Goal: Task Accomplishment & Management: Complete application form

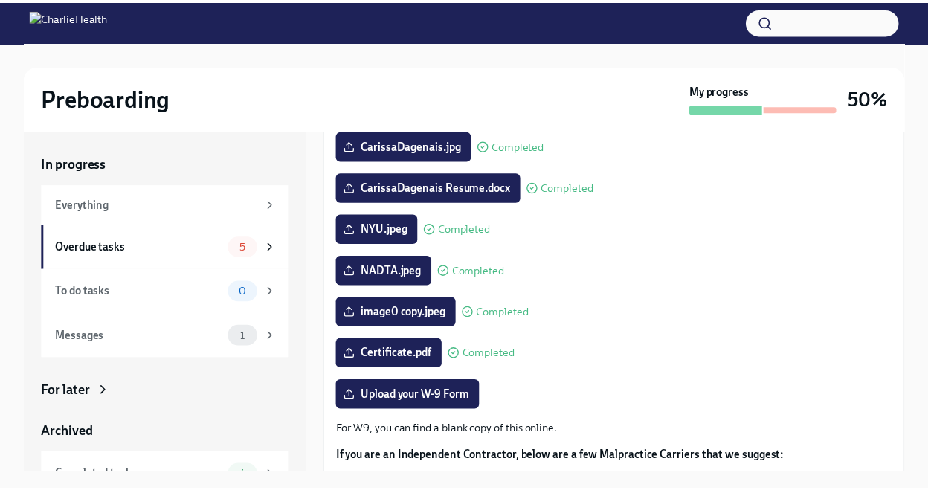
scroll to position [315, 0]
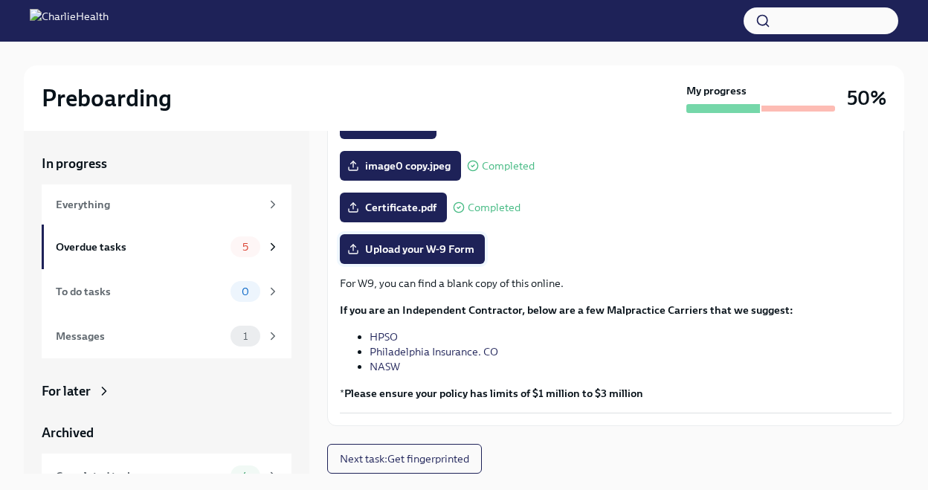
click at [450, 254] on span "Upload your W-9 Form" at bounding box center [412, 249] width 124 height 15
click at [0, 0] on input "Upload your W-9 Form" at bounding box center [0, 0] width 0 height 0
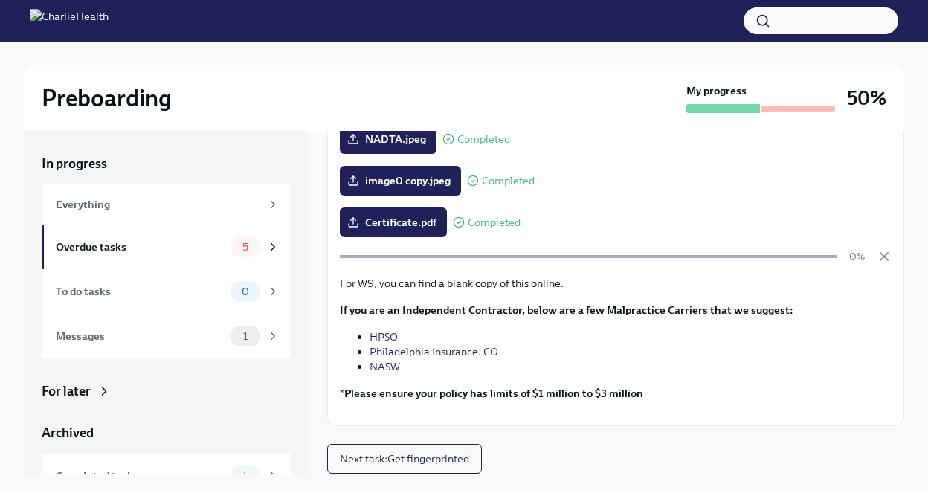
scroll to position [300, 0]
click at [877, 254] on icon "button" at bounding box center [884, 256] width 15 height 15
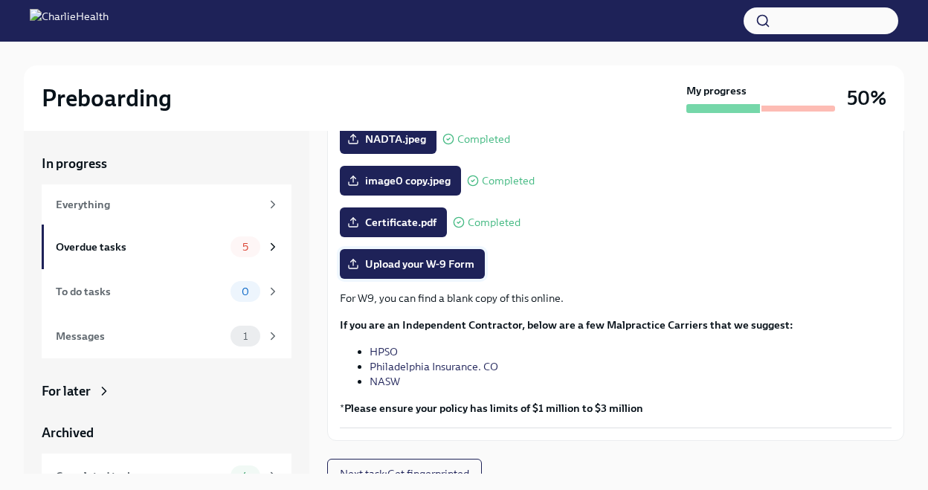
click at [458, 271] on span "Upload your W-9 Form" at bounding box center [412, 264] width 124 height 15
click at [0, 0] on input "Upload your W-9 Form" at bounding box center [0, 0] width 0 height 0
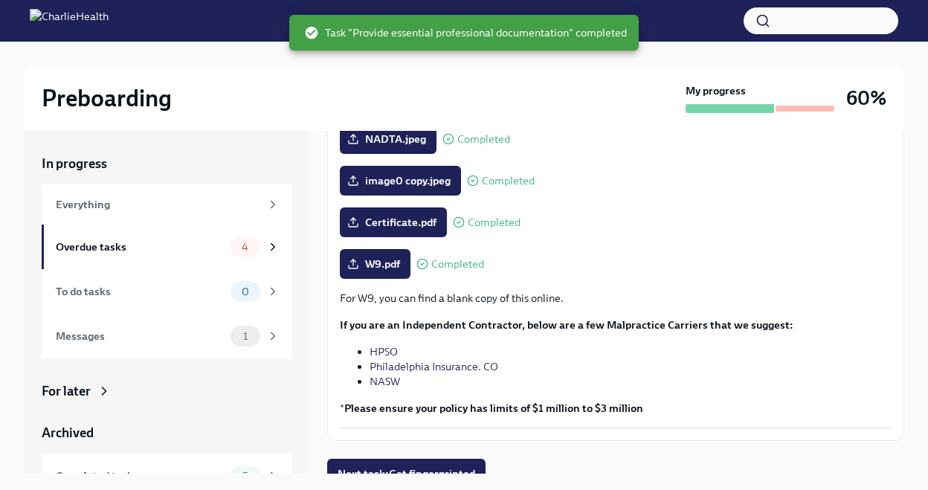
scroll to position [315, 0]
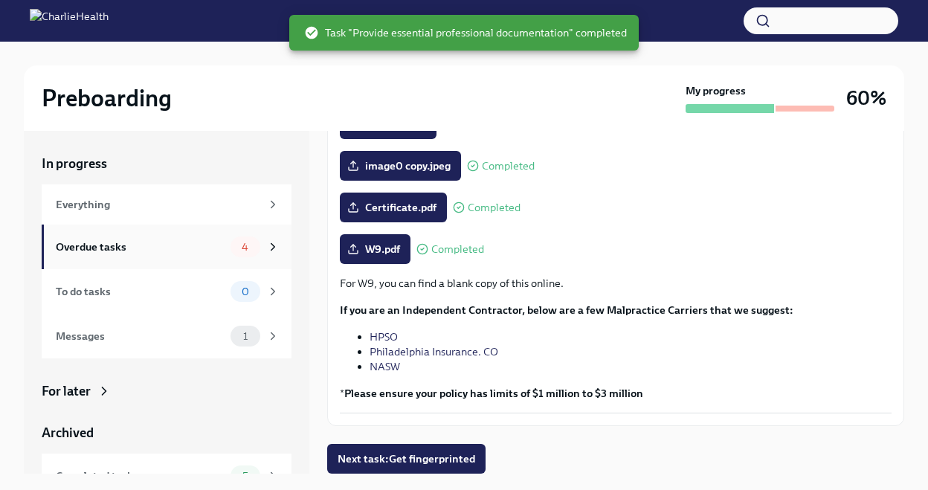
click at [216, 248] on div "Overdue tasks 4" at bounding box center [168, 247] width 224 height 21
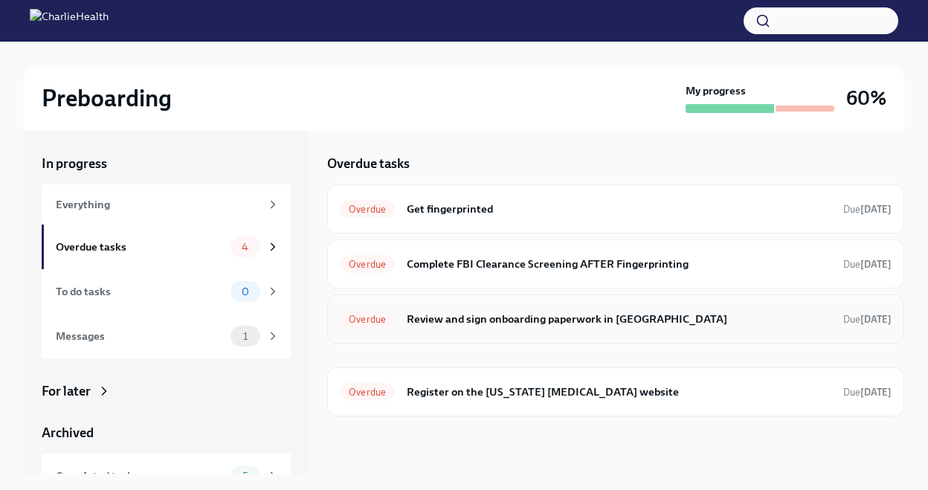
click at [377, 321] on span "Overdue" at bounding box center [367, 319] width 55 height 11
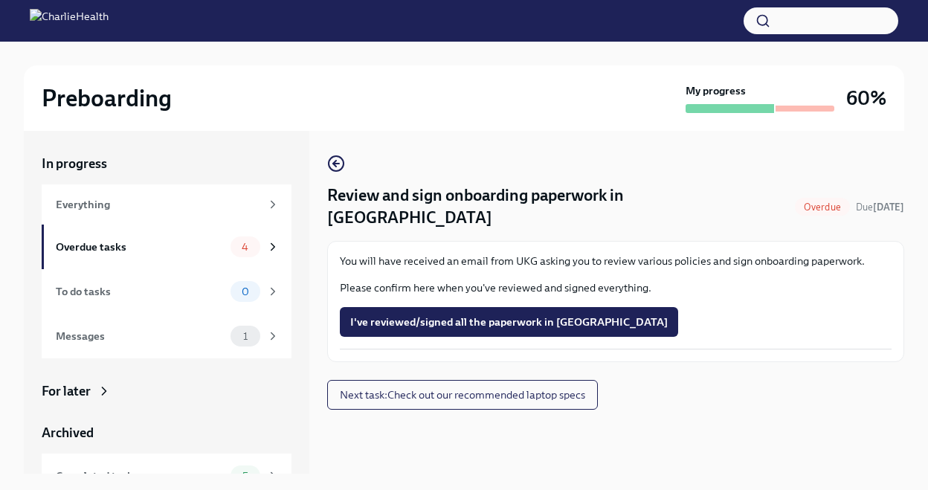
click at [478, 254] on p "You will have received an email from UKG asking you to review various policies …" at bounding box center [616, 261] width 552 height 15
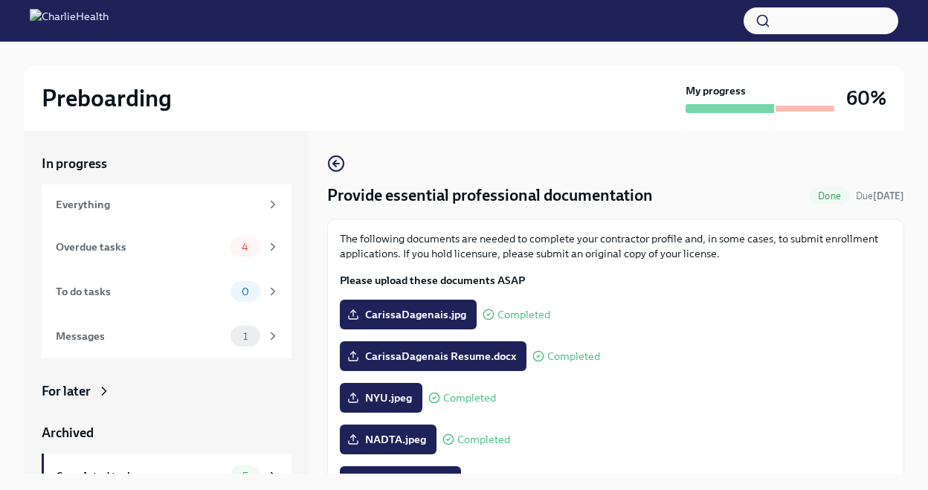
scroll to position [315, 0]
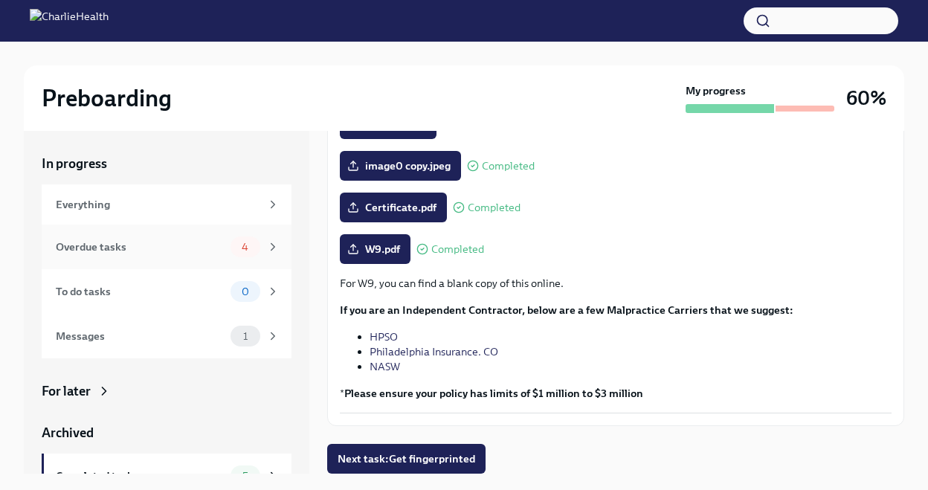
click at [214, 252] on div "Overdue tasks 4" at bounding box center [168, 247] width 224 height 21
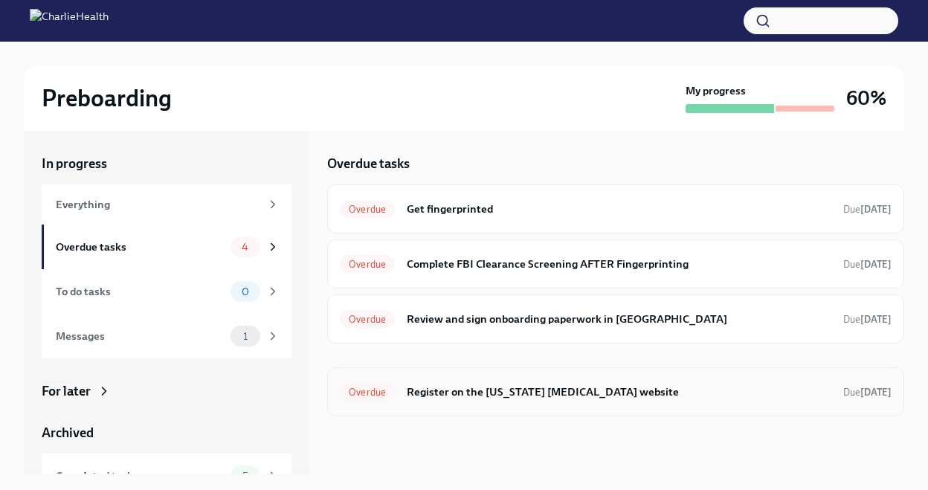
click at [532, 396] on h6 "Register on the [US_STATE] [MEDICAL_DATA] website" at bounding box center [619, 392] width 425 height 16
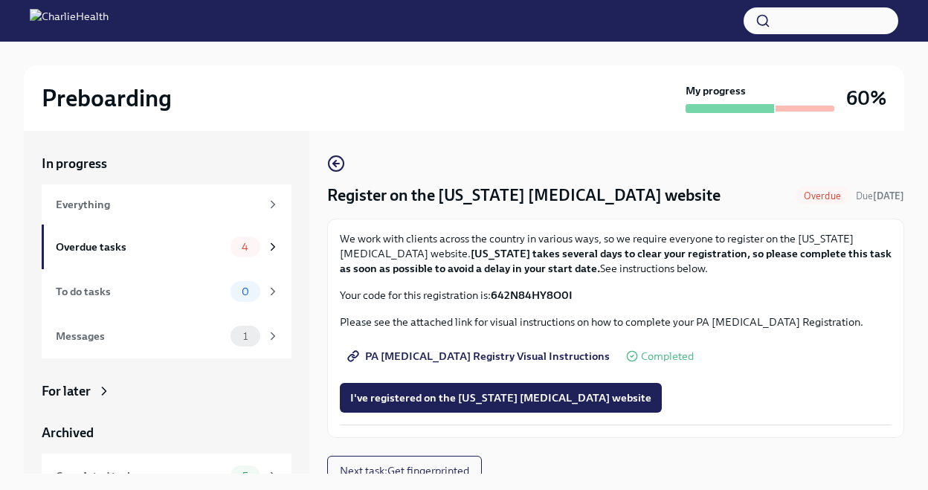
scroll to position [12, 0]
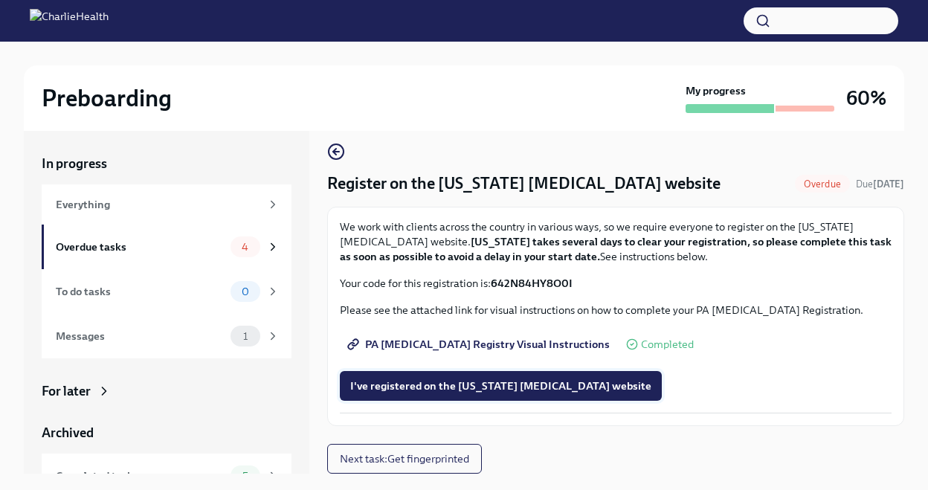
click at [434, 382] on span "I've registered on the Pennsylvania Child Abuse website" at bounding box center [500, 386] width 301 height 15
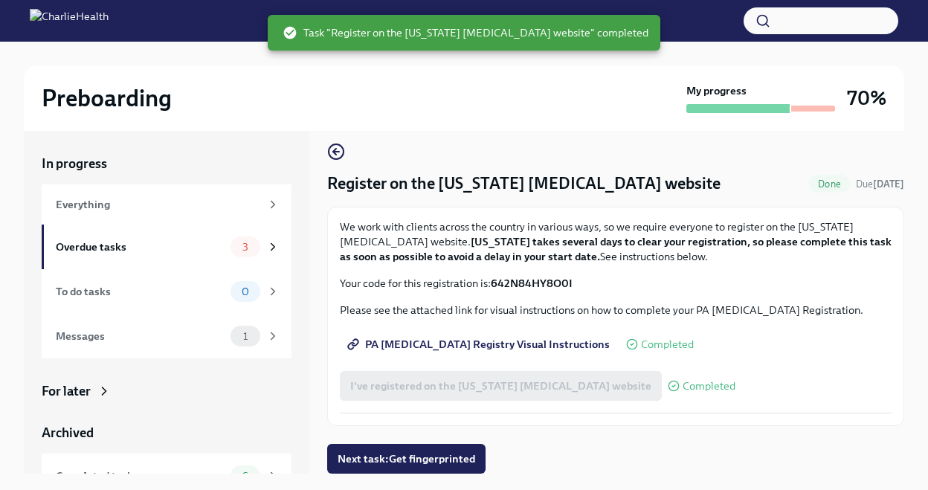
scroll to position [25, 0]
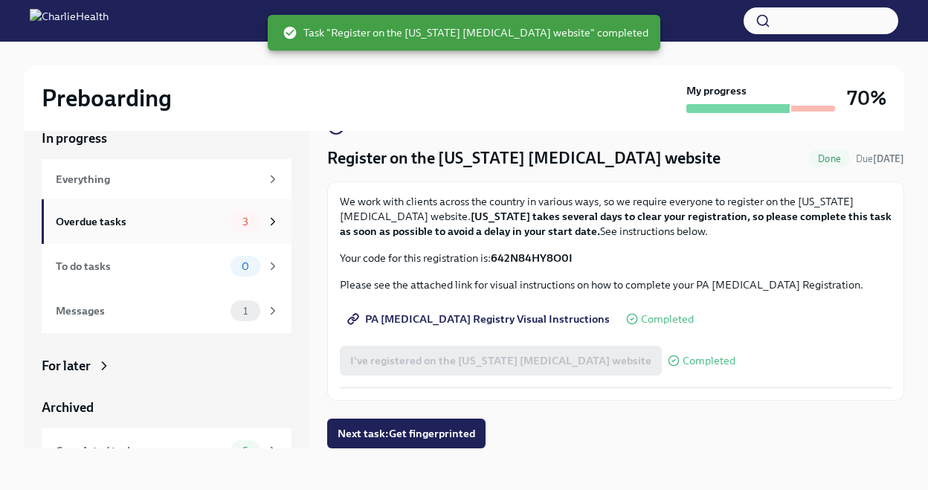
click at [234, 225] on span "3" at bounding box center [246, 221] width 24 height 11
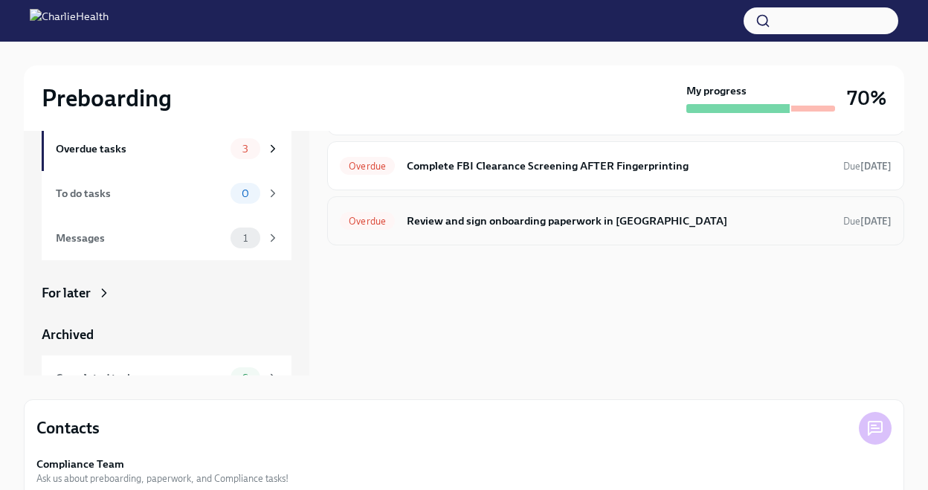
click at [521, 230] on div "Overdue Review and sign onboarding paperwork in [GEOGRAPHIC_DATA] Due [DATE]" at bounding box center [616, 221] width 552 height 24
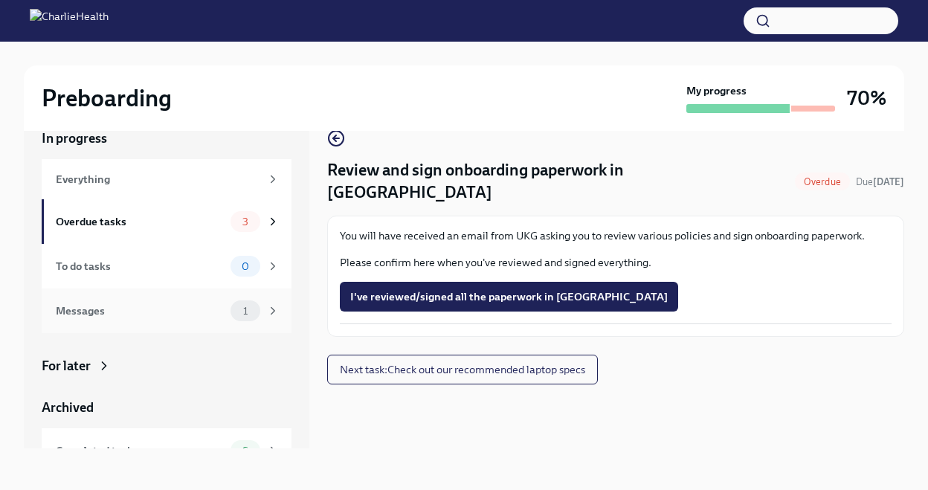
scroll to position [114, 0]
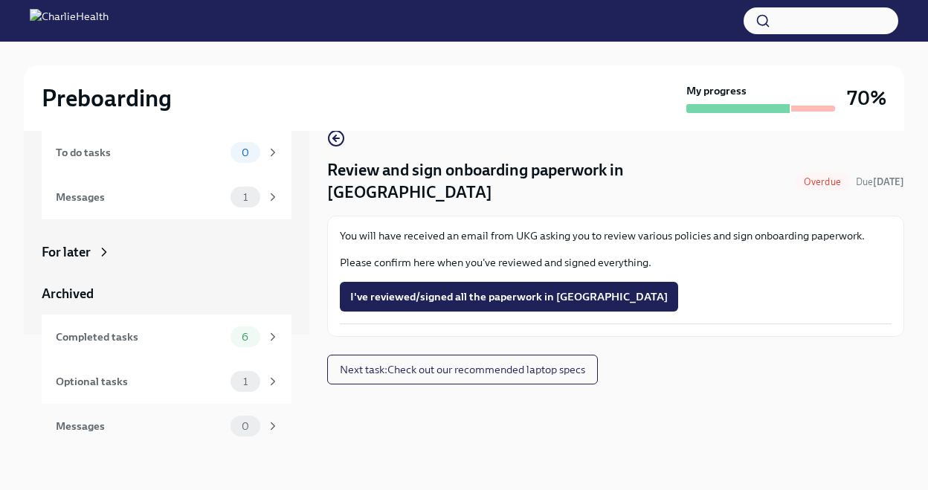
click at [151, 431] on div "Messages" at bounding box center [140, 426] width 169 height 16
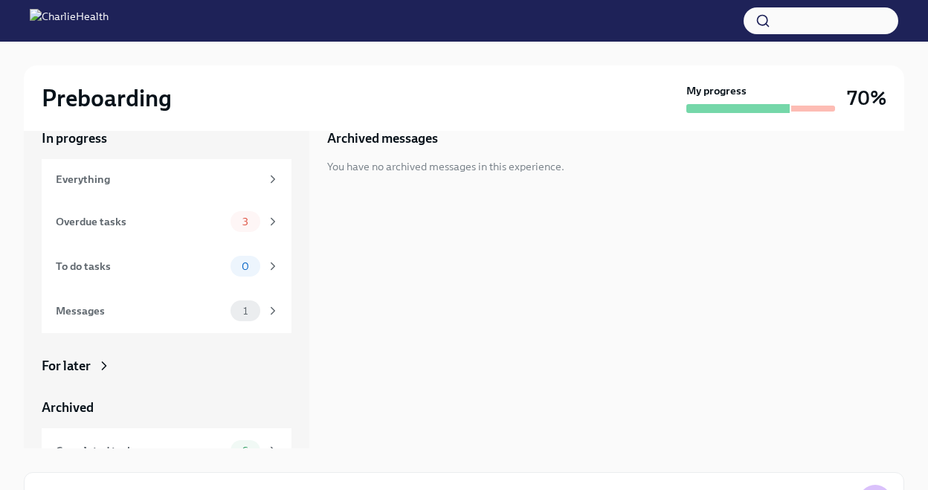
click at [457, 176] on div "Archived messages You have no archived messages in this experience." at bounding box center [615, 277] width 577 height 343
click at [234, 306] on span "1" at bounding box center [245, 311] width 22 height 11
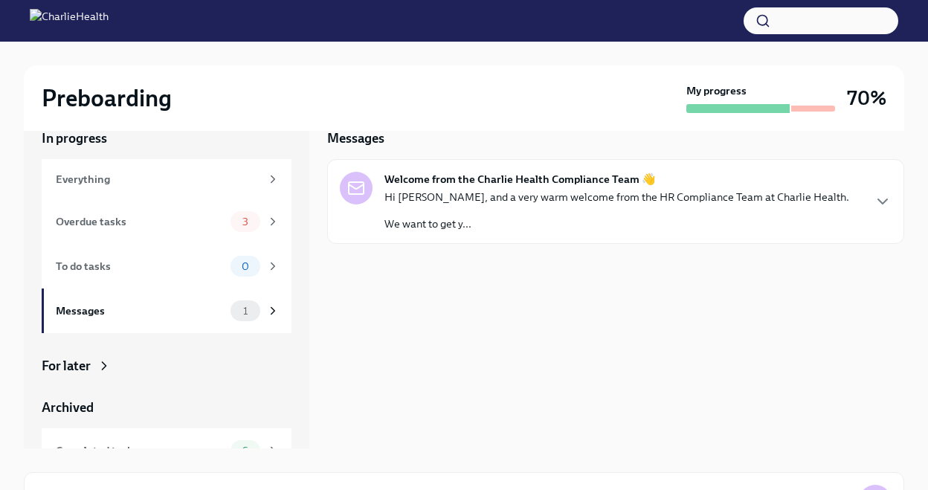
click at [539, 198] on p "Hi Carissa, and a very warm welcome from the HR Compliance Team at Charlie Heal…" at bounding box center [617, 197] width 465 height 15
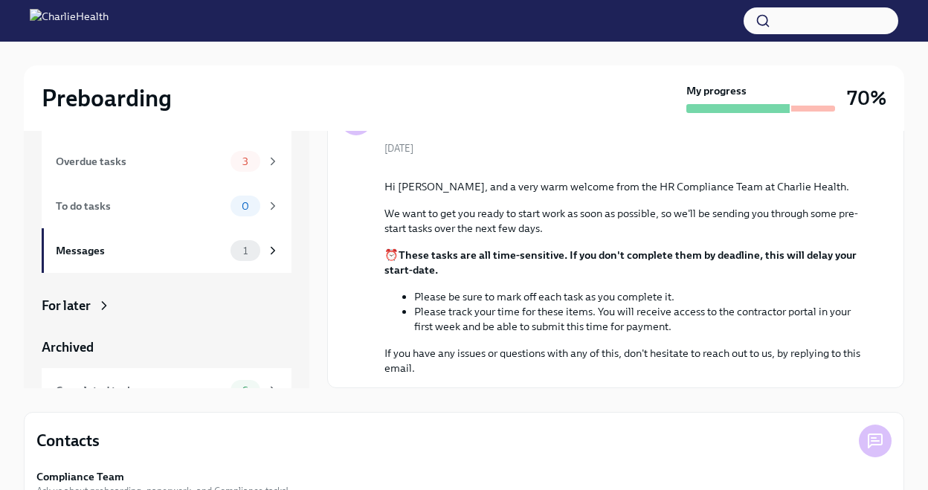
scroll to position [142, 0]
